Goal: Navigation & Orientation: Go to known website

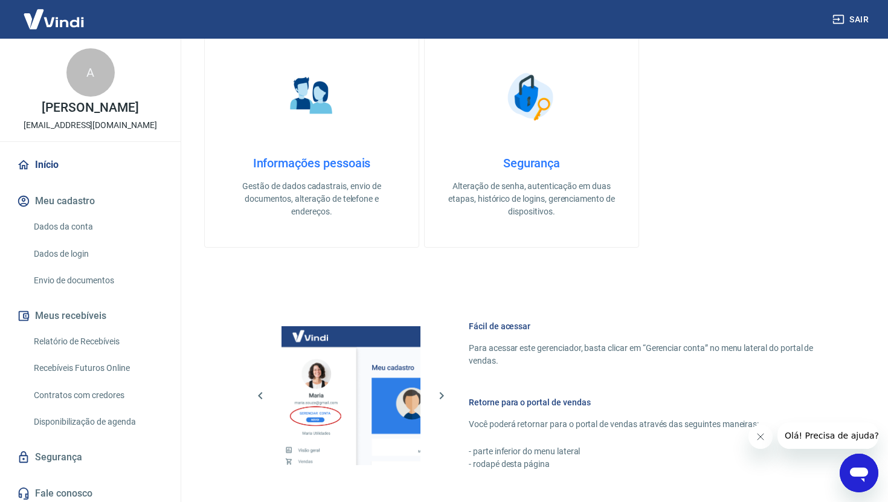
scroll to position [578, 0]
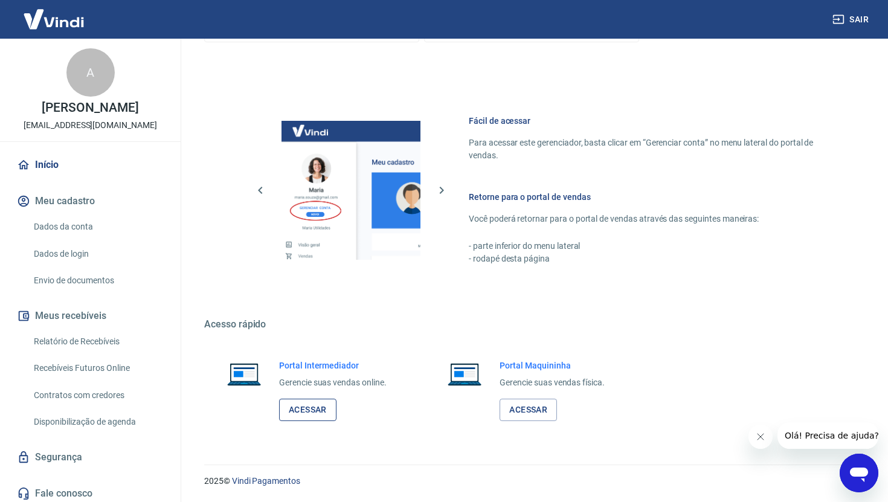
click at [326, 409] on link "Acessar" at bounding box center [307, 410] width 57 height 22
